Goal: Task Accomplishment & Management: Complete application form

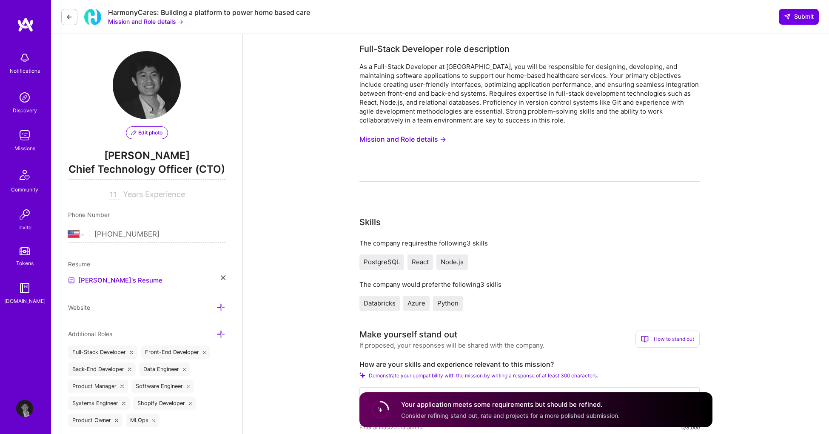
select select "US"
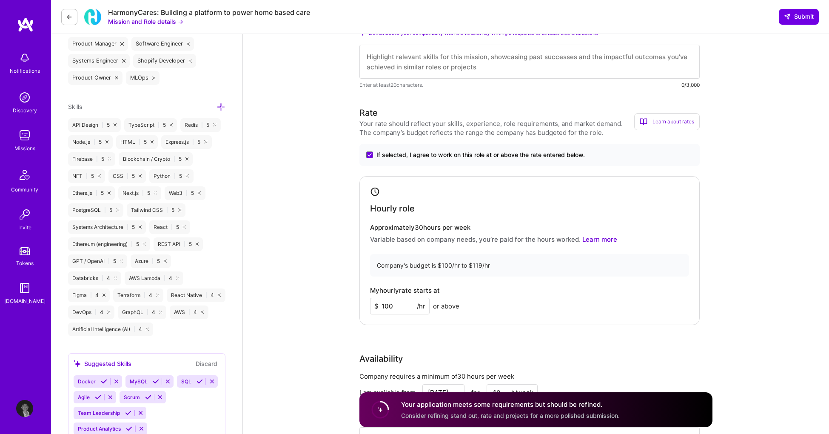
click at [30, 61] on img at bounding box center [24, 57] width 17 height 17
click at [21, 19] on img at bounding box center [25, 24] width 17 height 15
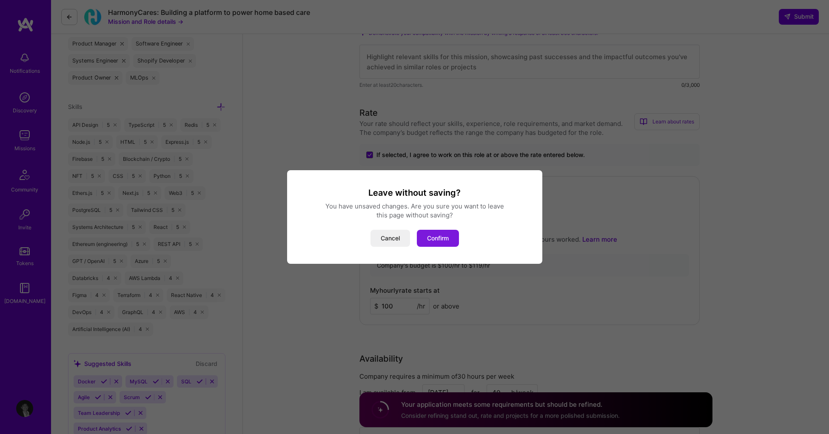
click at [434, 235] on button "Confirm" at bounding box center [438, 238] width 42 height 17
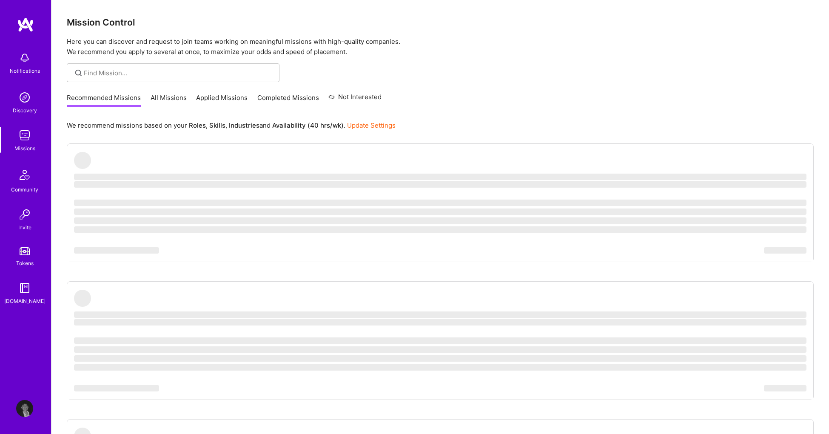
click at [30, 100] on img at bounding box center [24, 97] width 17 height 17
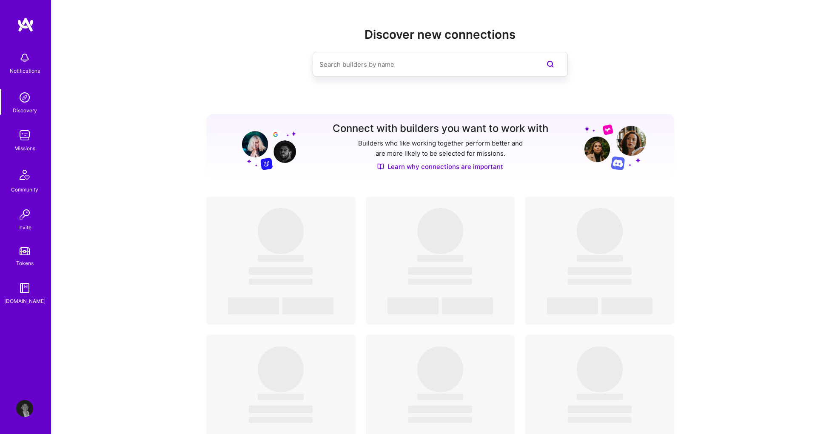
click at [30, 127] on img at bounding box center [24, 135] width 17 height 17
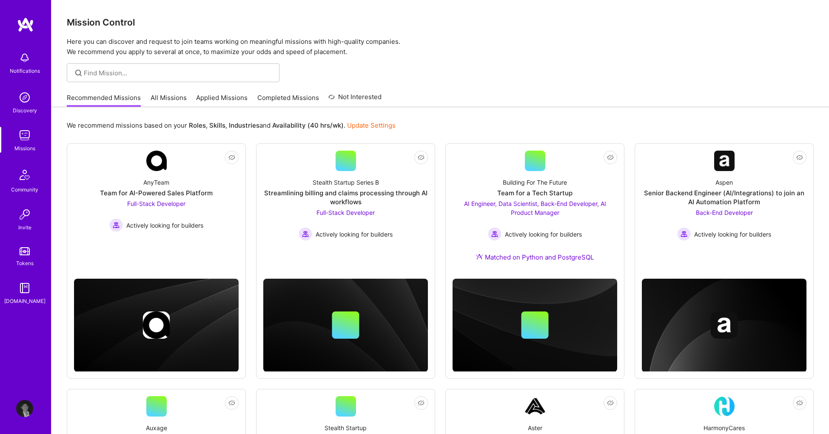
click at [240, 100] on link "Applied Missions" at bounding box center [221, 100] width 51 height 14
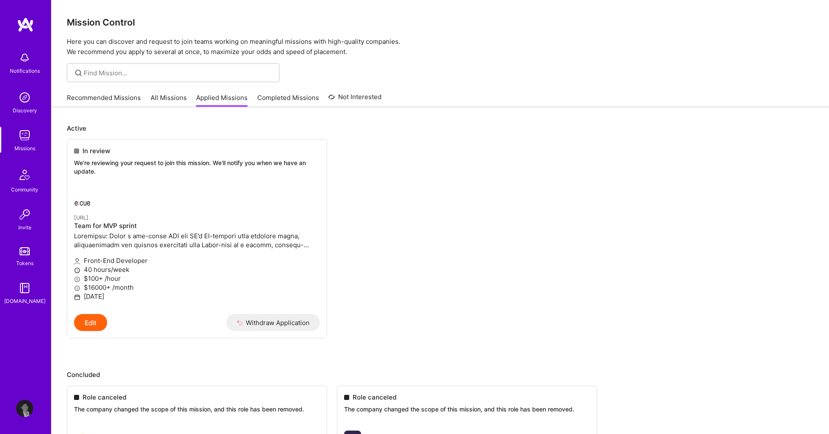
click at [108, 101] on link "Recommended Missions" at bounding box center [104, 100] width 74 height 14
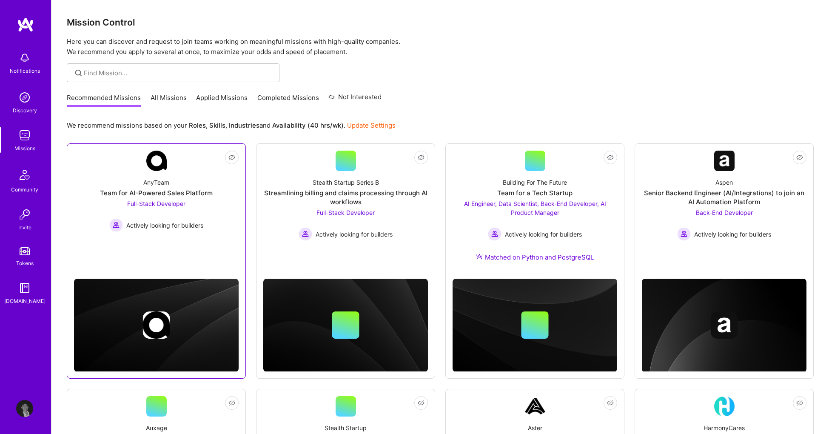
click at [229, 207] on div "AnyTeam Team for AI-Powered Sales Platform Full-Stack Developer Actively lookin…" at bounding box center [156, 201] width 165 height 61
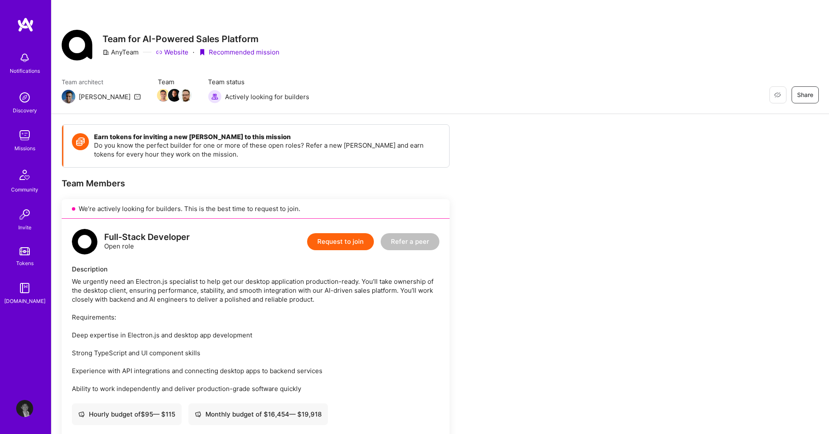
click at [31, 62] on img at bounding box center [24, 57] width 17 height 17
